Goal: Information Seeking & Learning: Learn about a topic

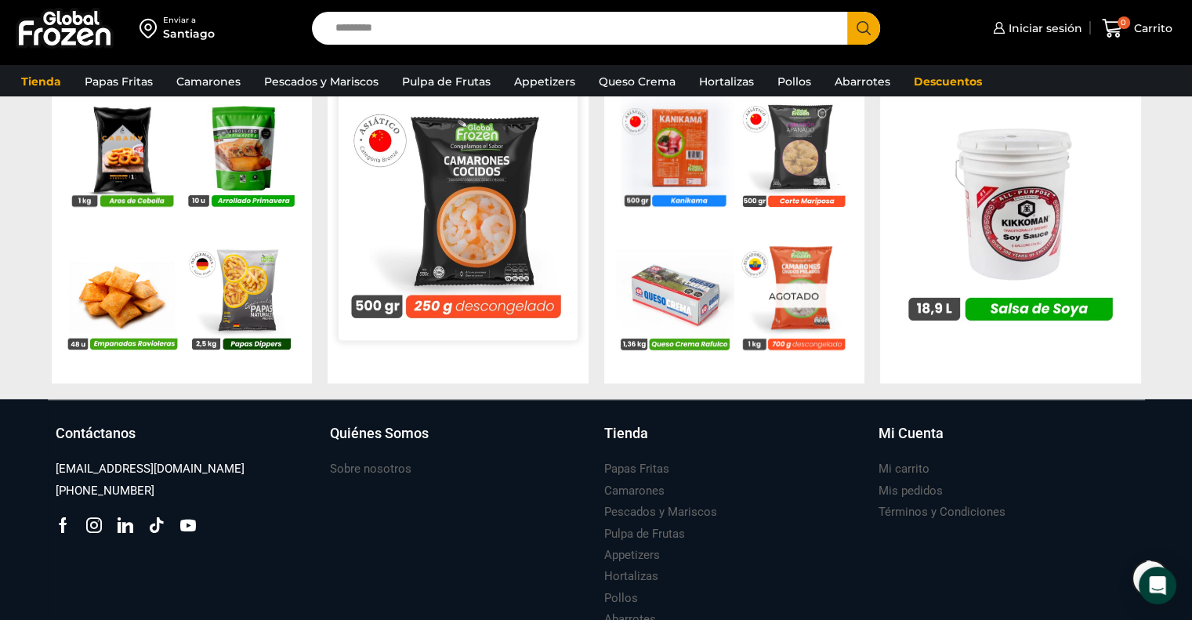
scroll to position [1686, 0]
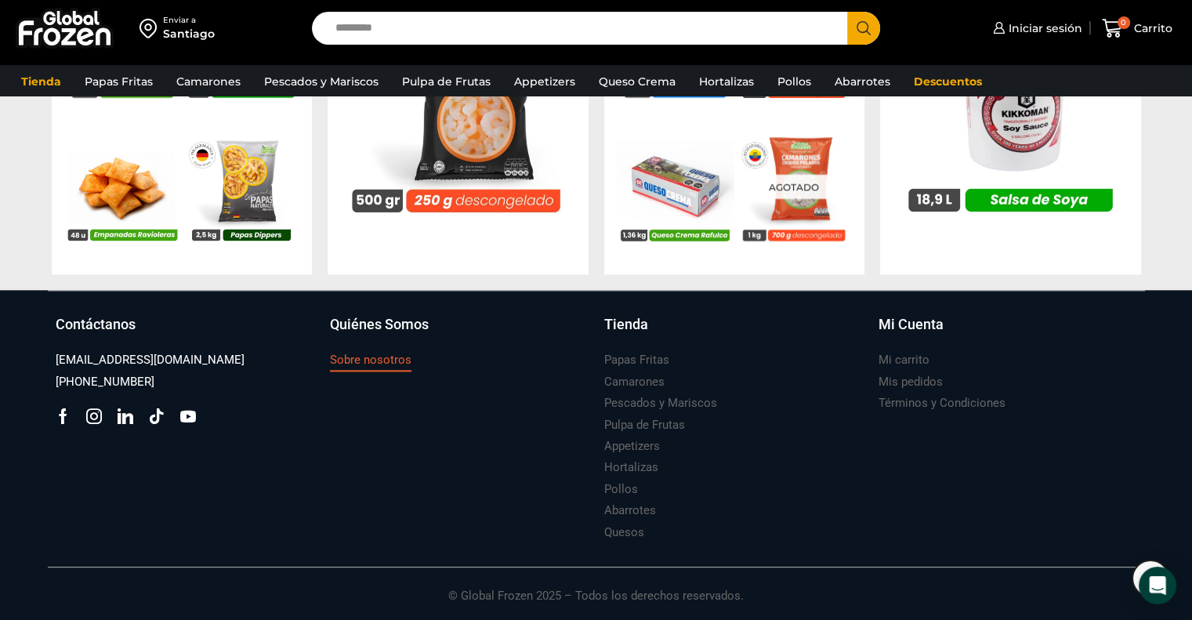
click at [407, 366] on h3 "Sobre nosotros" at bounding box center [370, 360] width 81 height 16
click at [388, 353] on h3 "Sobre nosotros" at bounding box center [370, 360] width 81 height 16
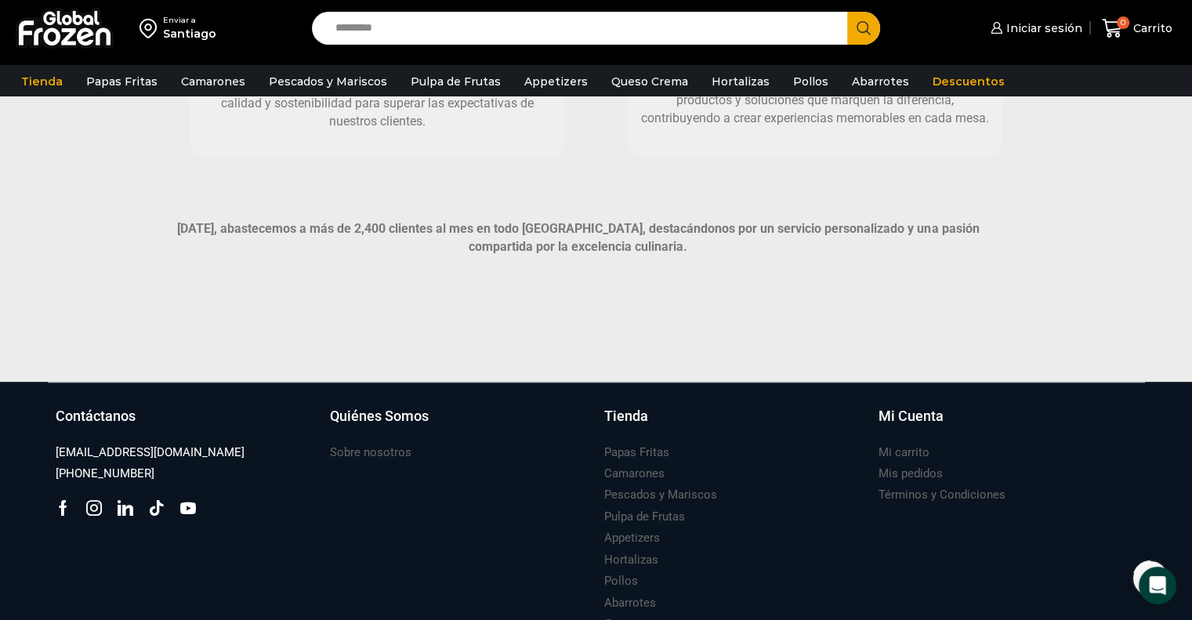
scroll to position [907, 0]
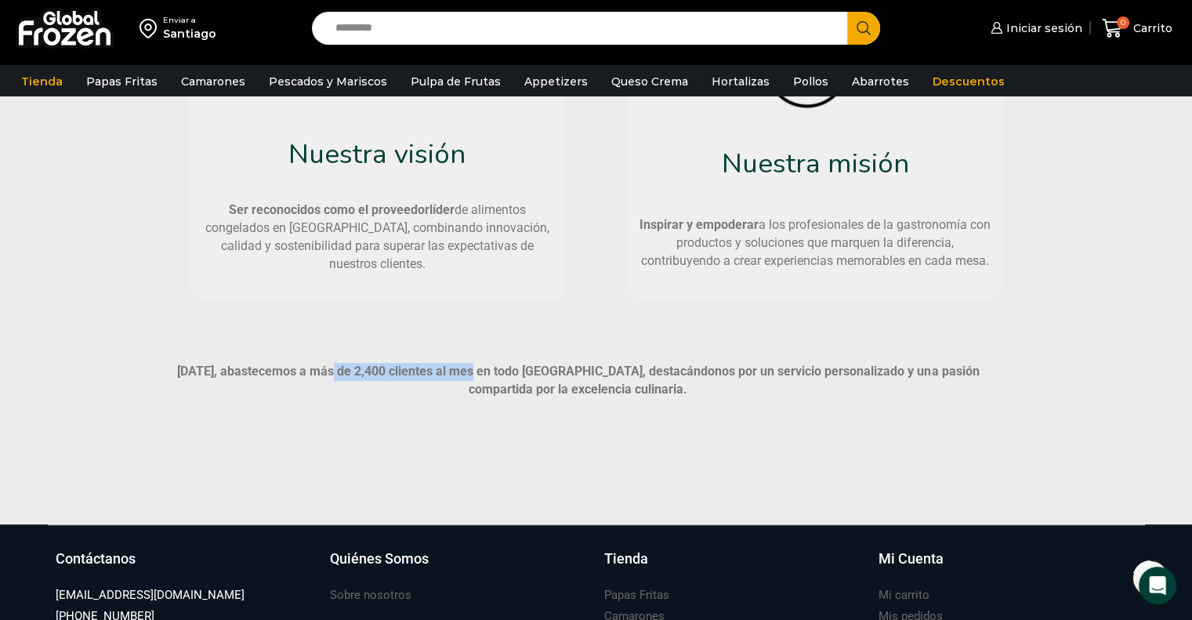
drag, startPoint x: 335, startPoint y: 372, endPoint x: 462, endPoint y: 377, distance: 127.0
click at [467, 374] on strong "[DATE], abastecemos a más de 2,400 clientes al mes en todo [GEOGRAPHIC_DATA], d…" at bounding box center [577, 380] width 801 height 33
click at [324, 377] on strong "[DATE], abastecemos a más de 2,400 clientes al mes en todo [GEOGRAPHIC_DATA], d…" at bounding box center [577, 380] width 801 height 33
drag, startPoint x: 340, startPoint y: 375, endPoint x: 436, endPoint y: 372, distance: 95.6
click at [440, 372] on strong "[DATE], abastecemos a más de 2,400 clientes al mes en todo [GEOGRAPHIC_DATA], d…" at bounding box center [577, 380] width 801 height 33
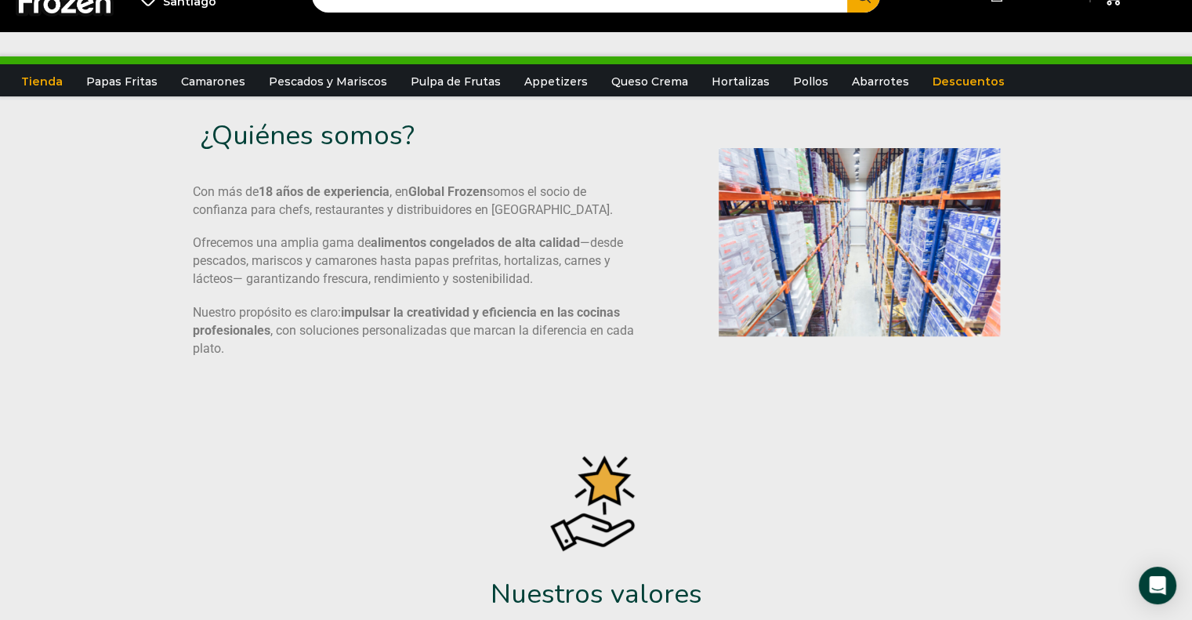
scroll to position [0, 0]
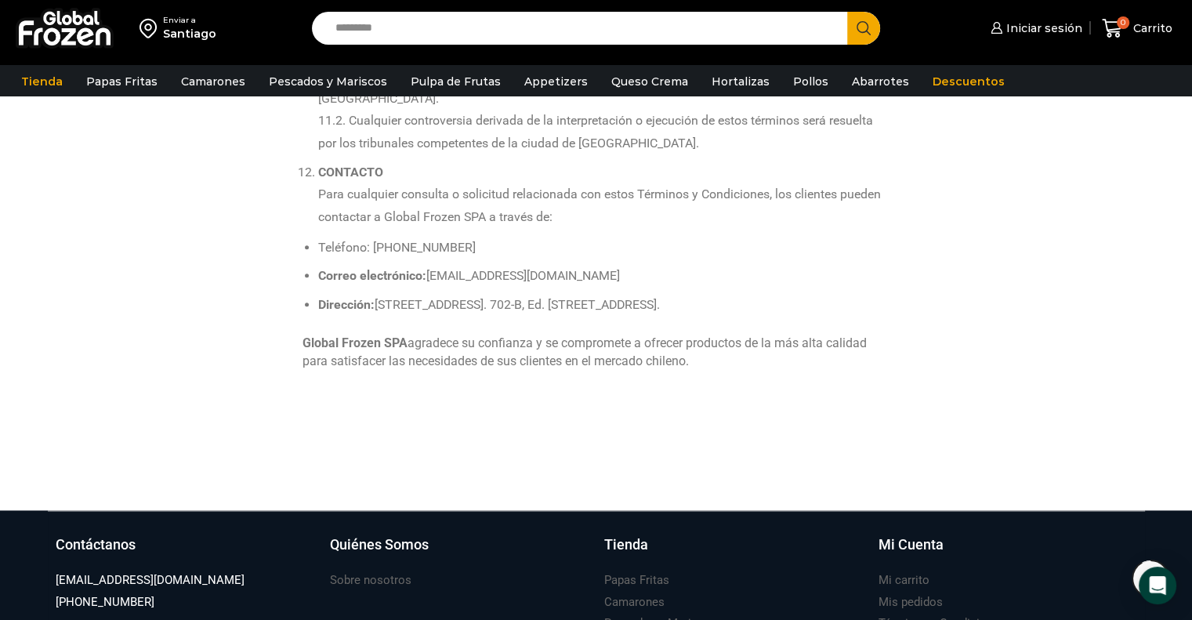
scroll to position [1645, 0]
